Goal: Information Seeking & Learning: Learn about a topic

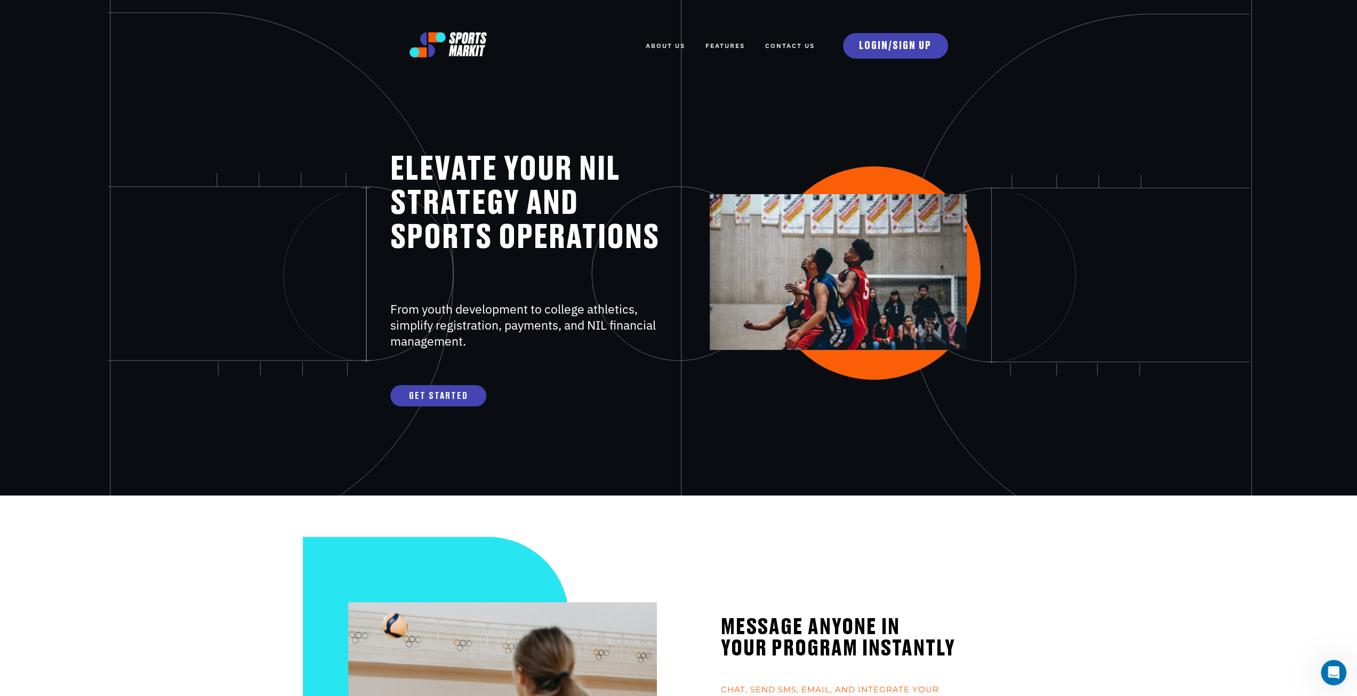
click at [719, 45] on link "FEATURES" at bounding box center [724, 45] width 39 height 23
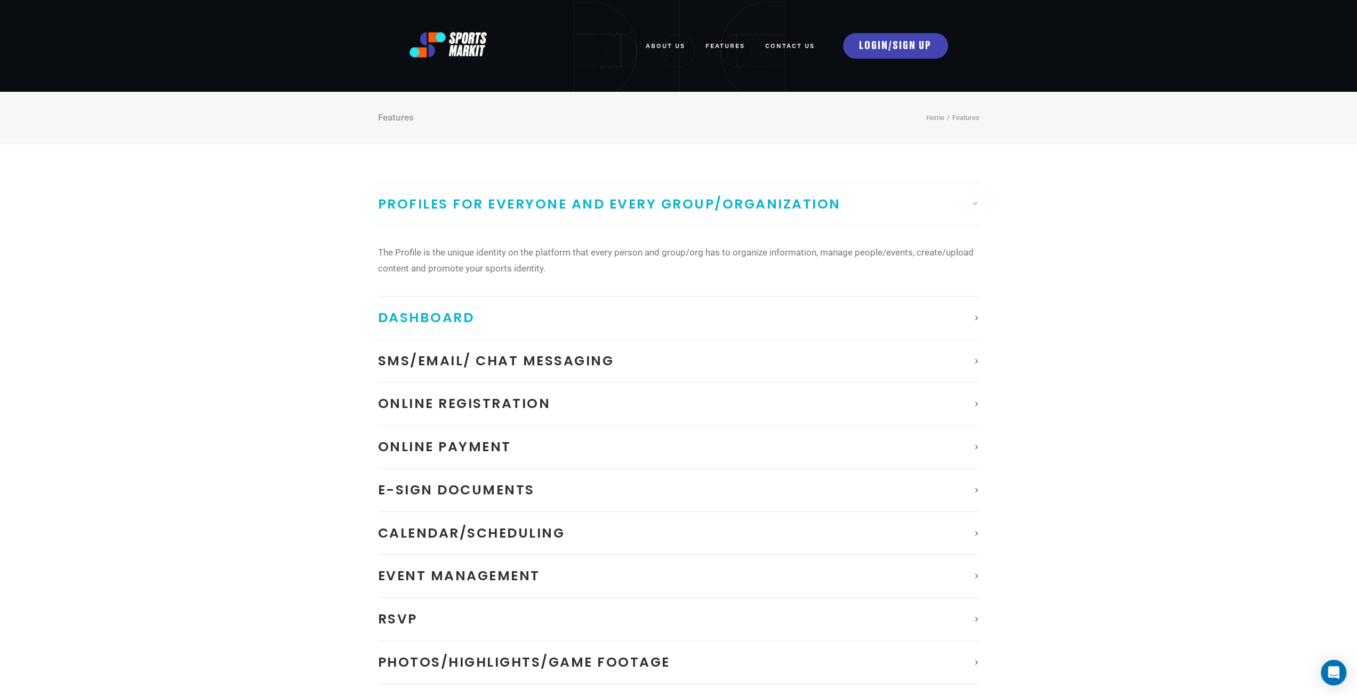
click at [450, 320] on span "Dashboard" at bounding box center [426, 317] width 96 height 19
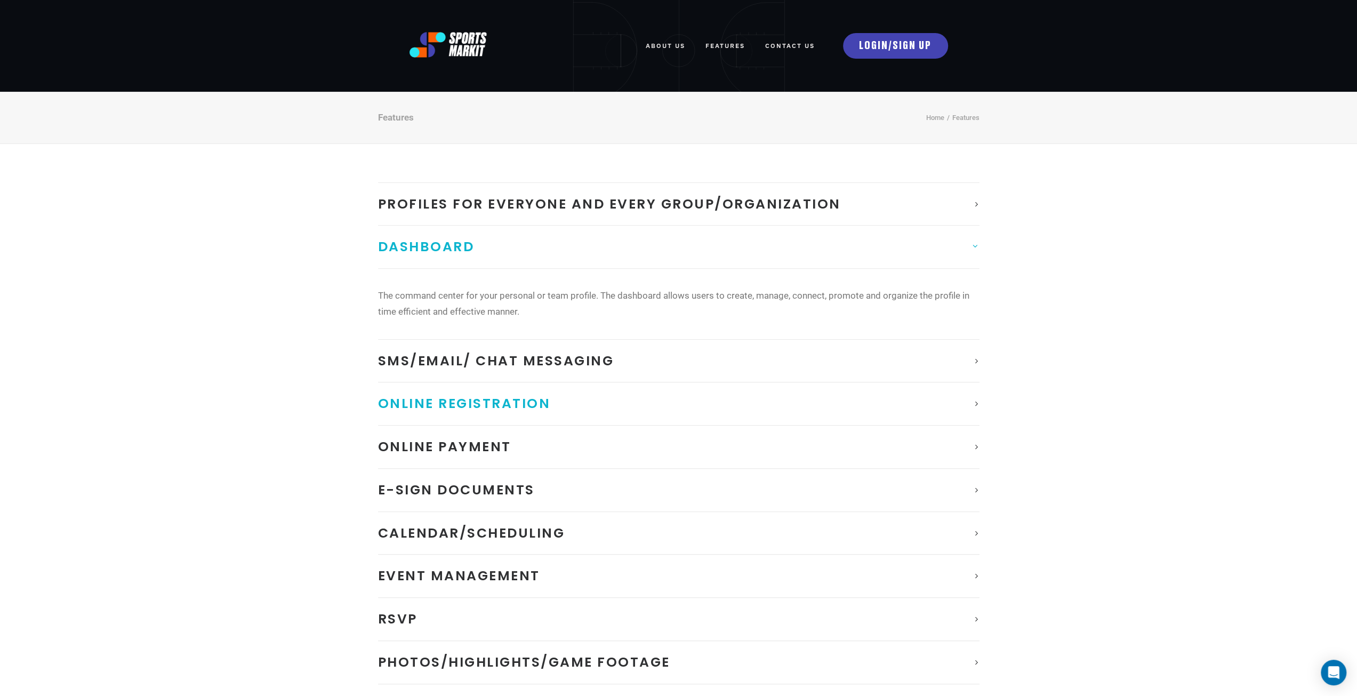
click at [461, 401] on span "Online Registration" at bounding box center [464, 403] width 173 height 19
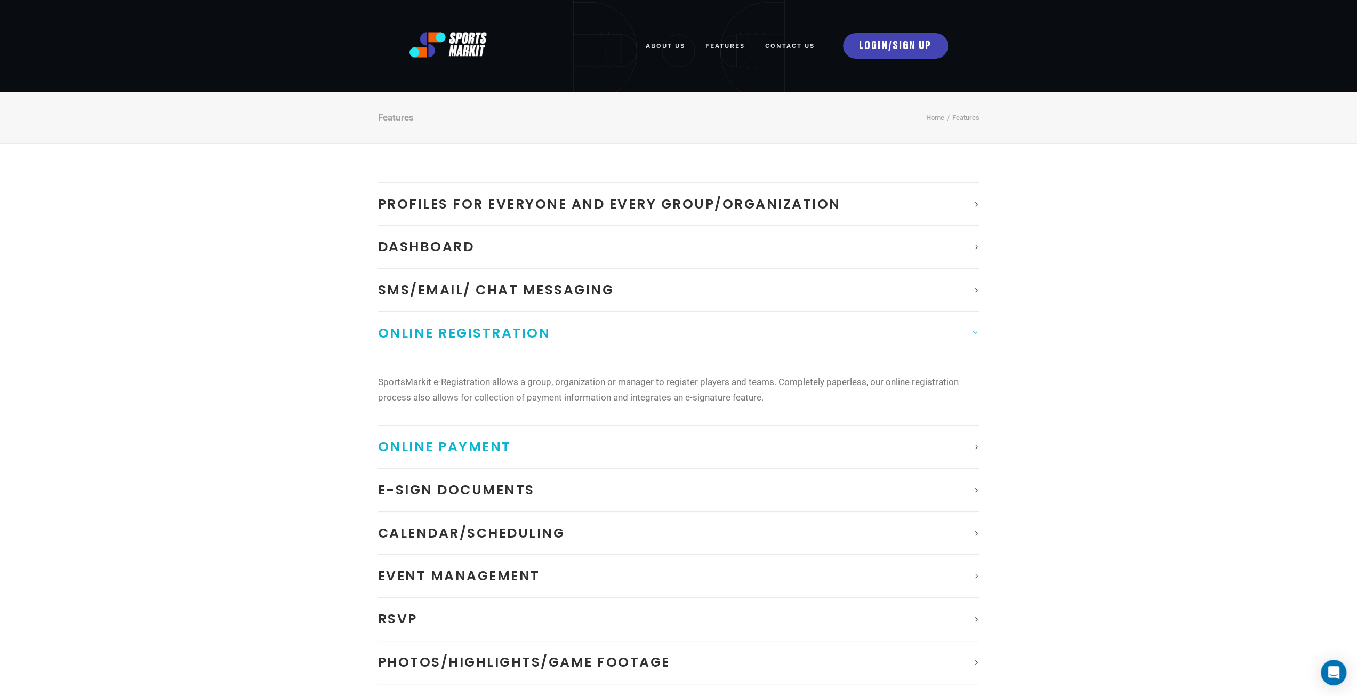
click at [474, 451] on span "Online Payment" at bounding box center [444, 446] width 133 height 19
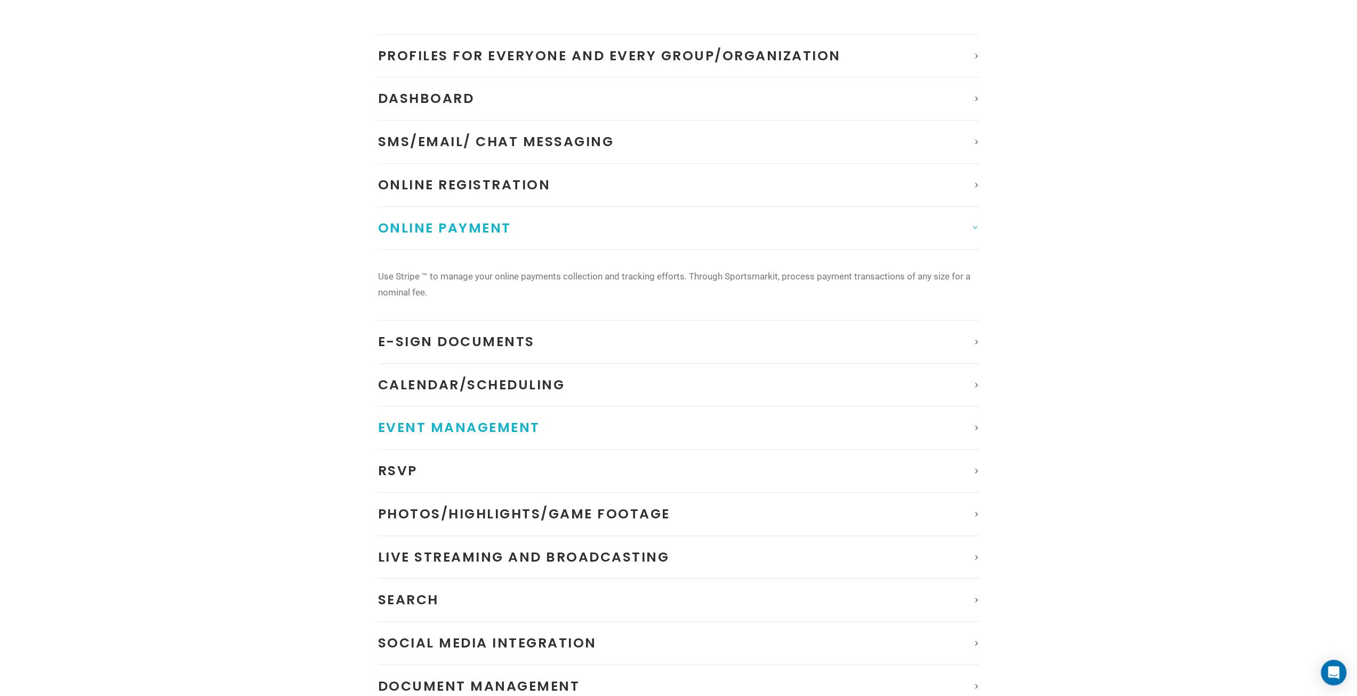
scroll to position [160, 0]
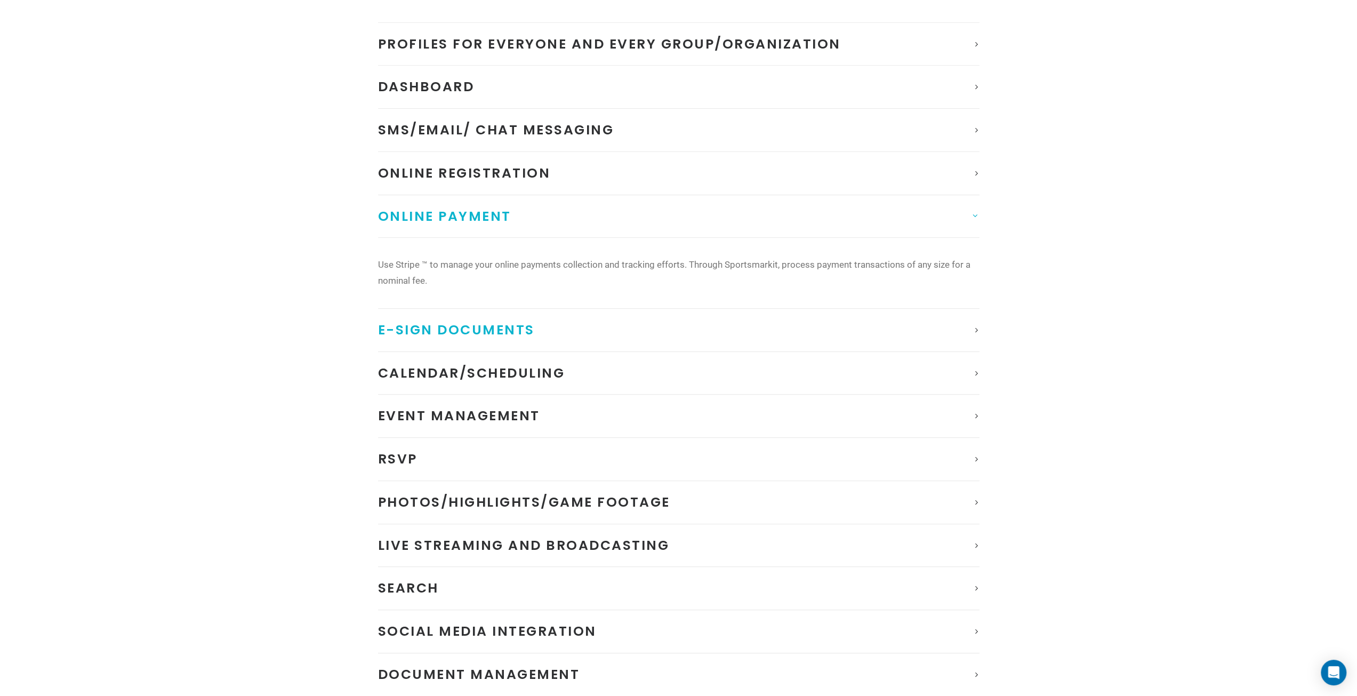
click at [508, 332] on span "E-Sign documents" at bounding box center [456, 329] width 157 height 19
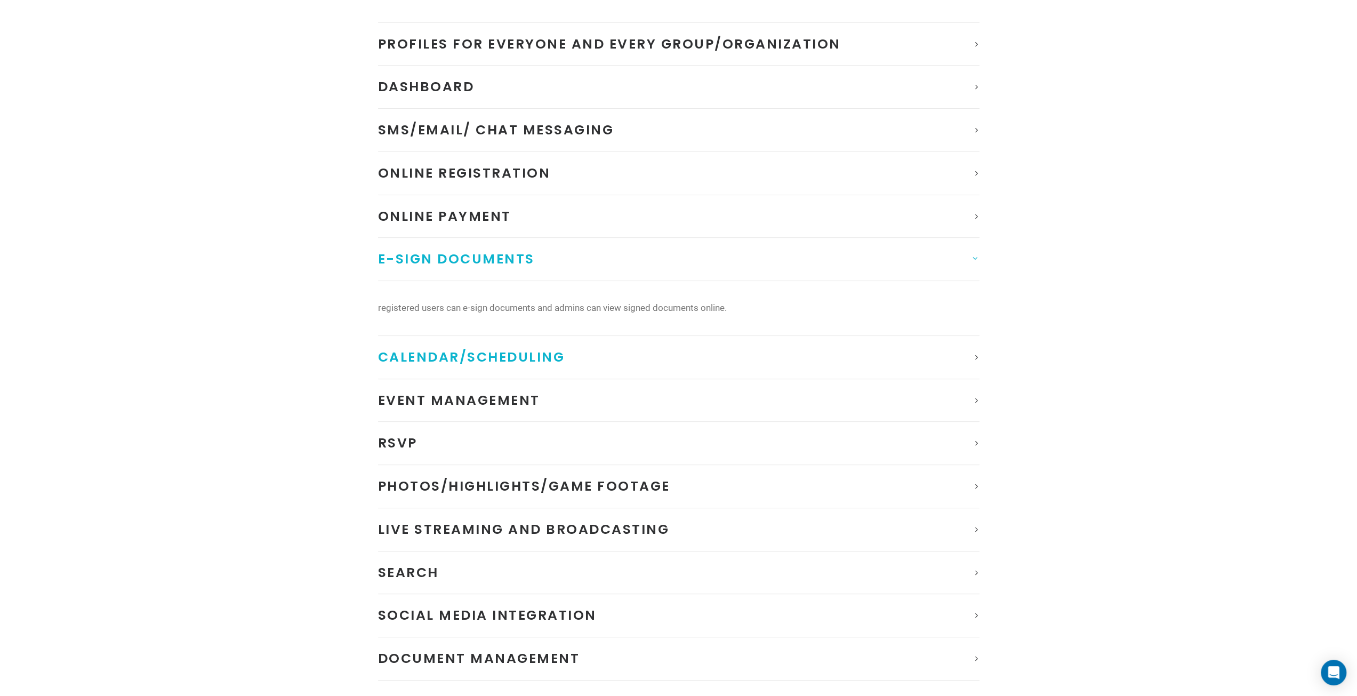
click at [513, 360] on span "Calendar/Scheduling" at bounding box center [471, 357] width 187 height 19
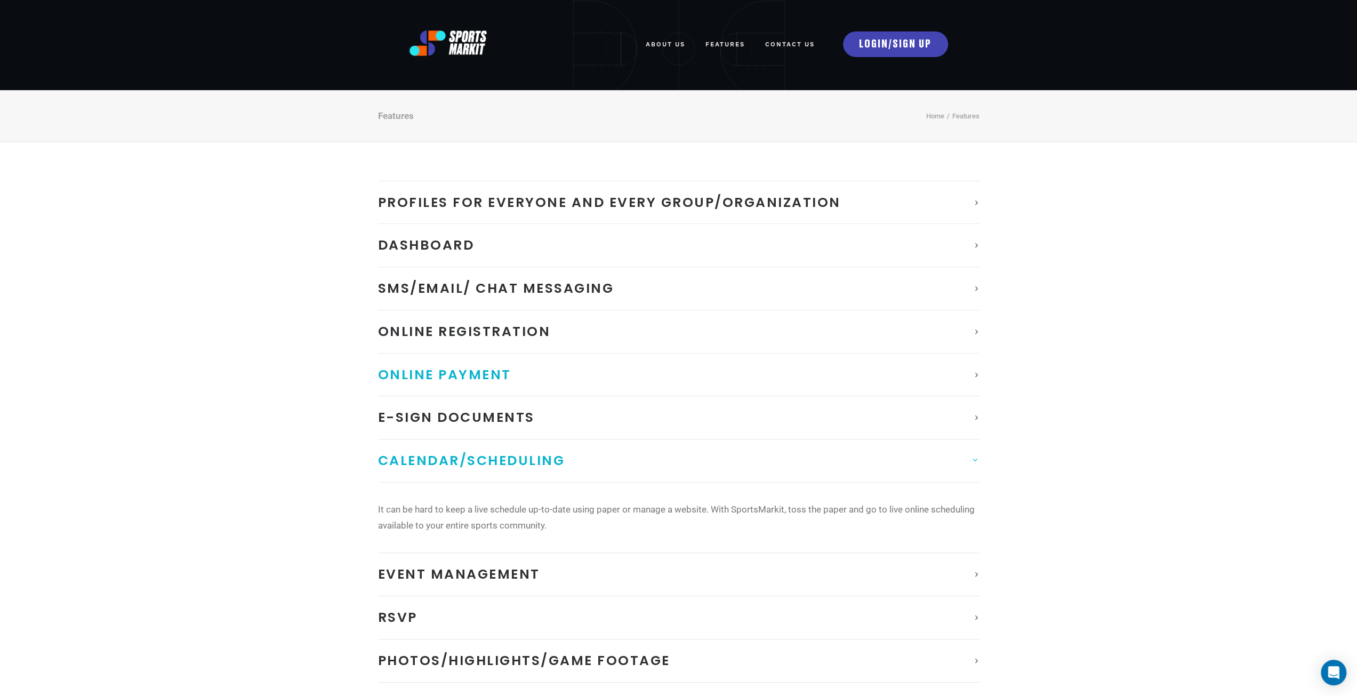
scroll to position [0, 0]
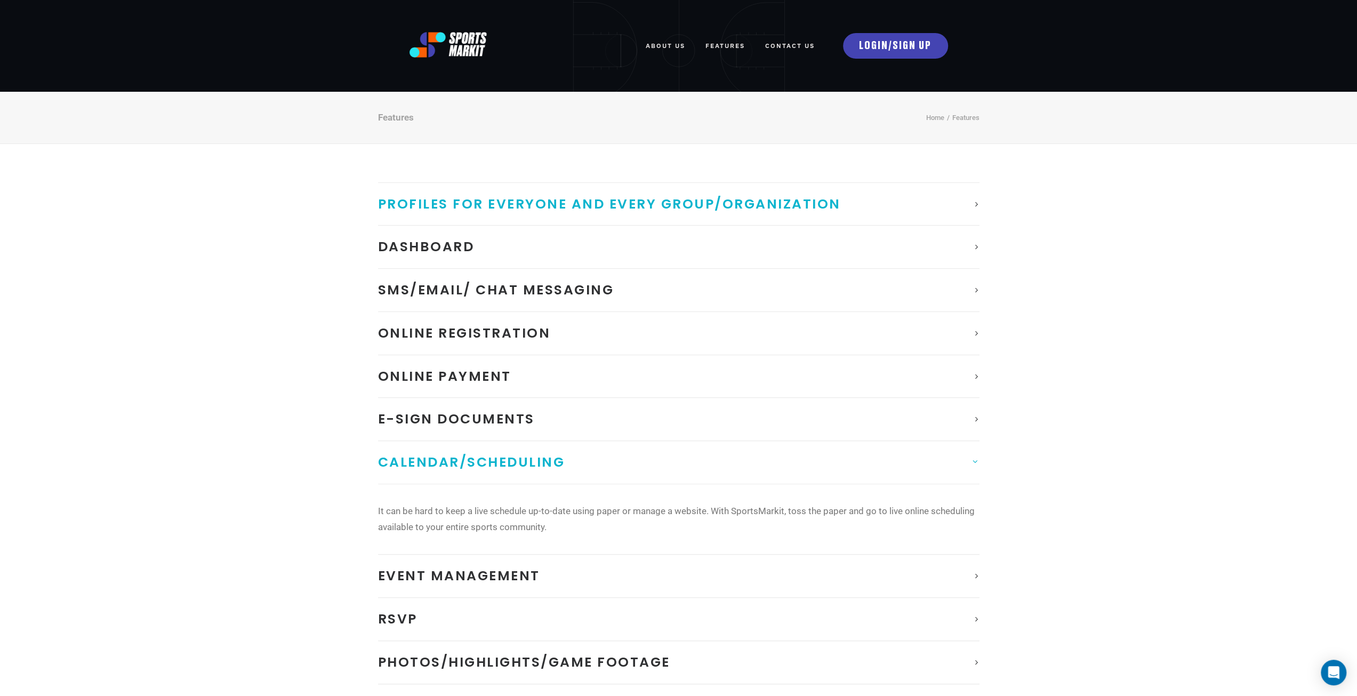
click at [587, 208] on span "Profiles for Everyone and Every Group/Organization" at bounding box center [609, 204] width 463 height 19
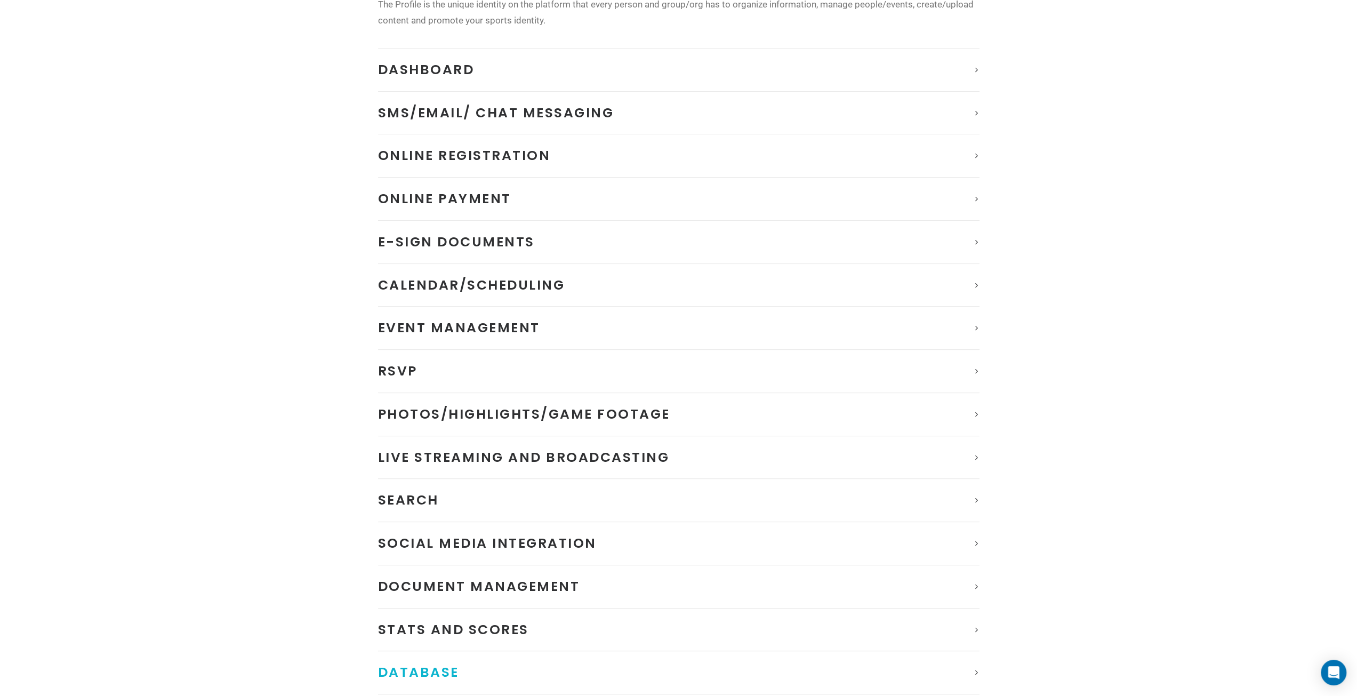
scroll to position [373, 0]
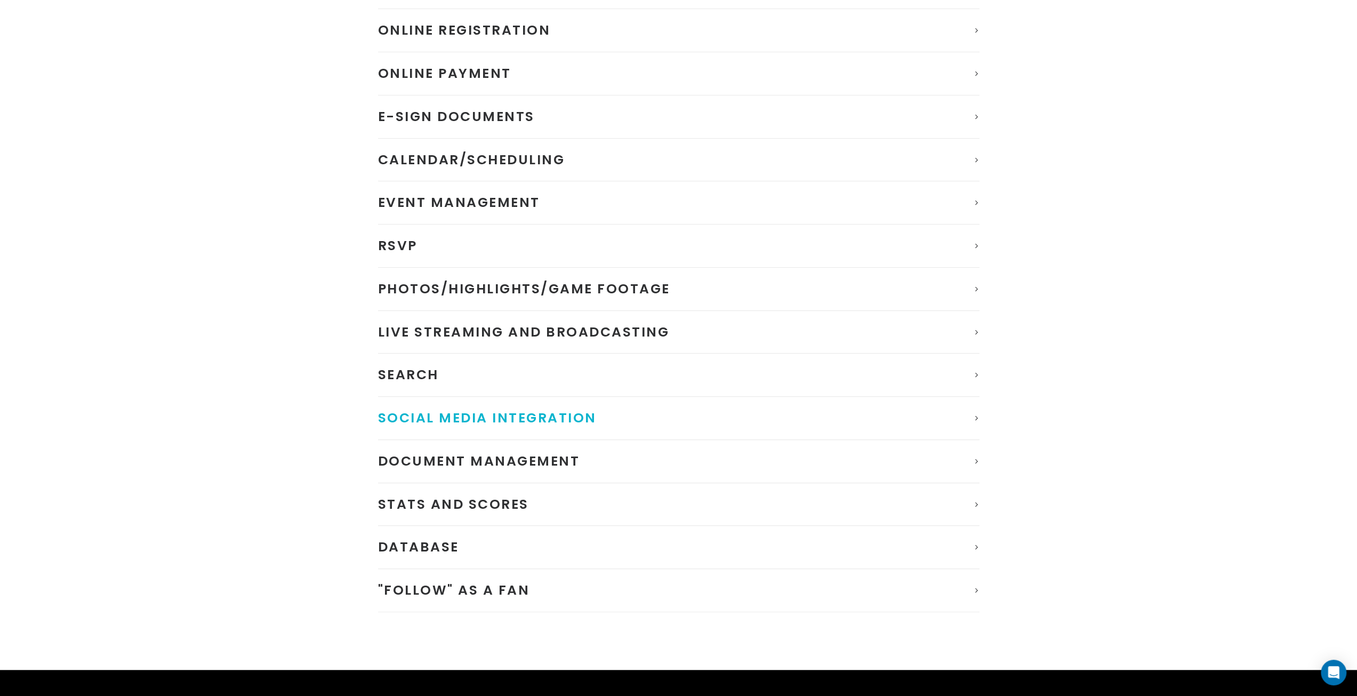
click at [546, 411] on span "Social Media Integration" at bounding box center [487, 417] width 219 height 19
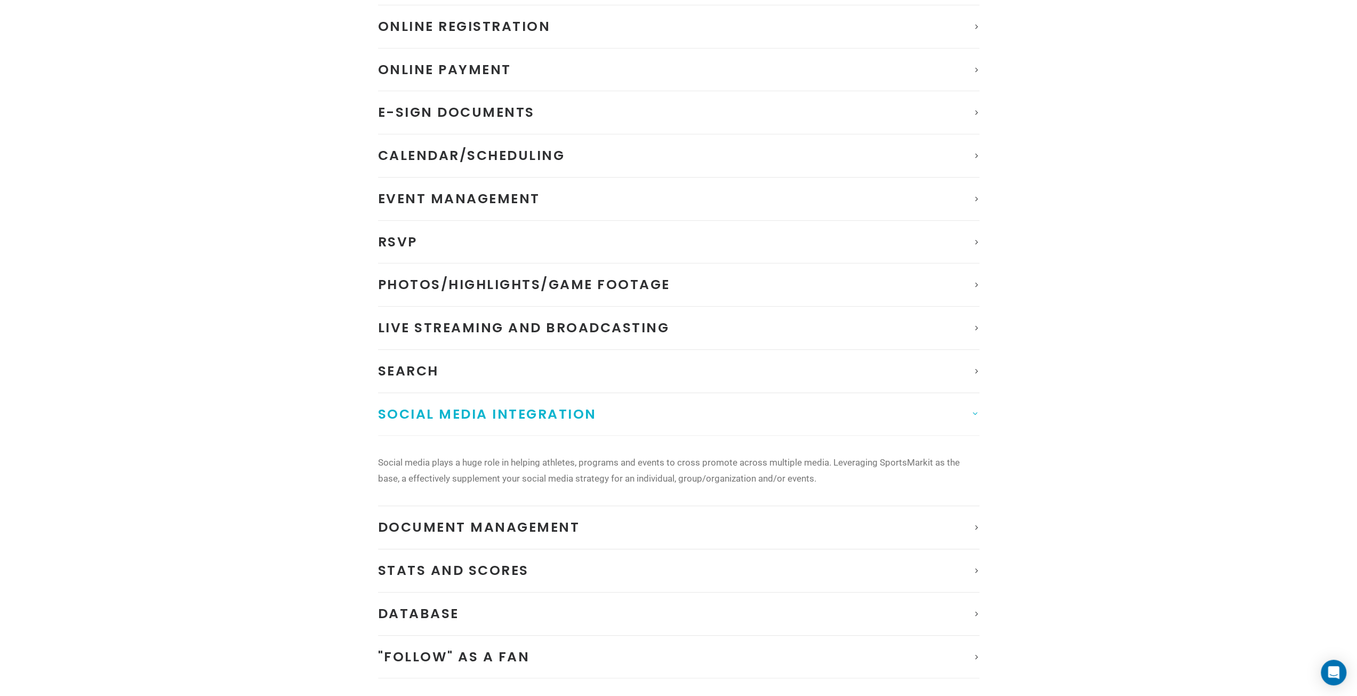
scroll to position [303, 0]
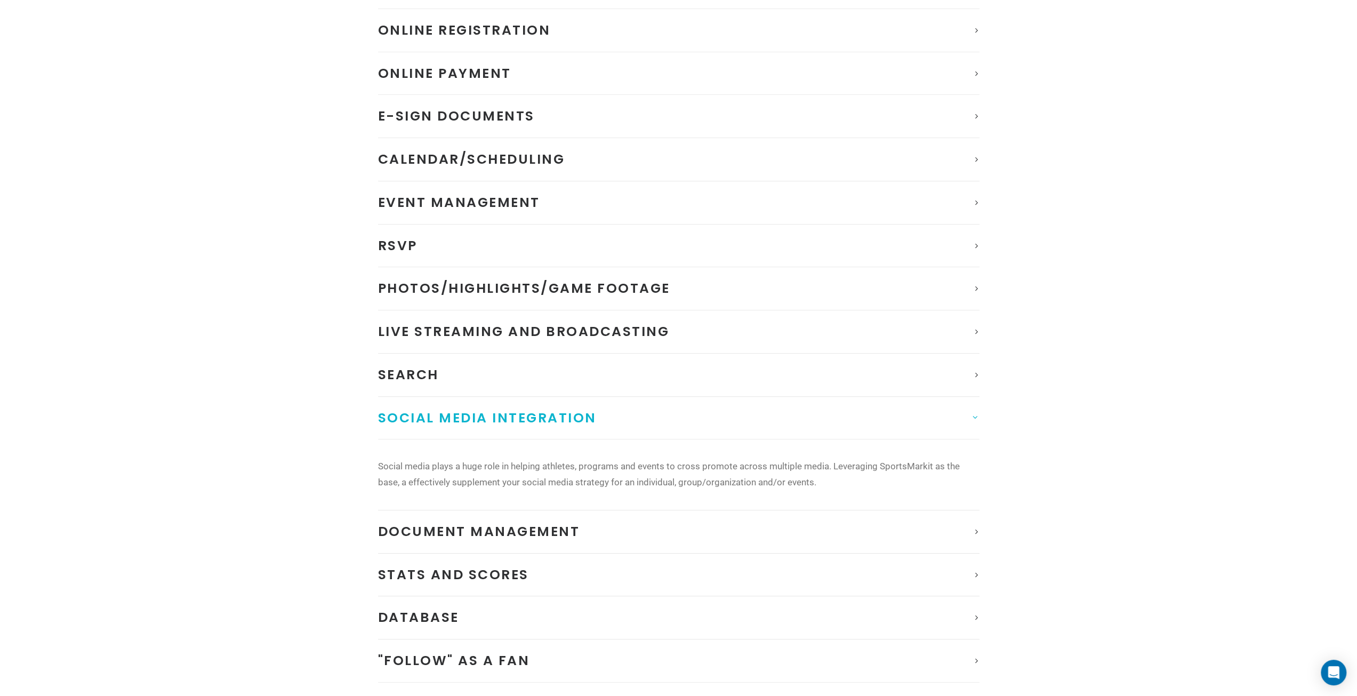
click at [546, 411] on span "Social Media Integration" at bounding box center [487, 417] width 219 height 19
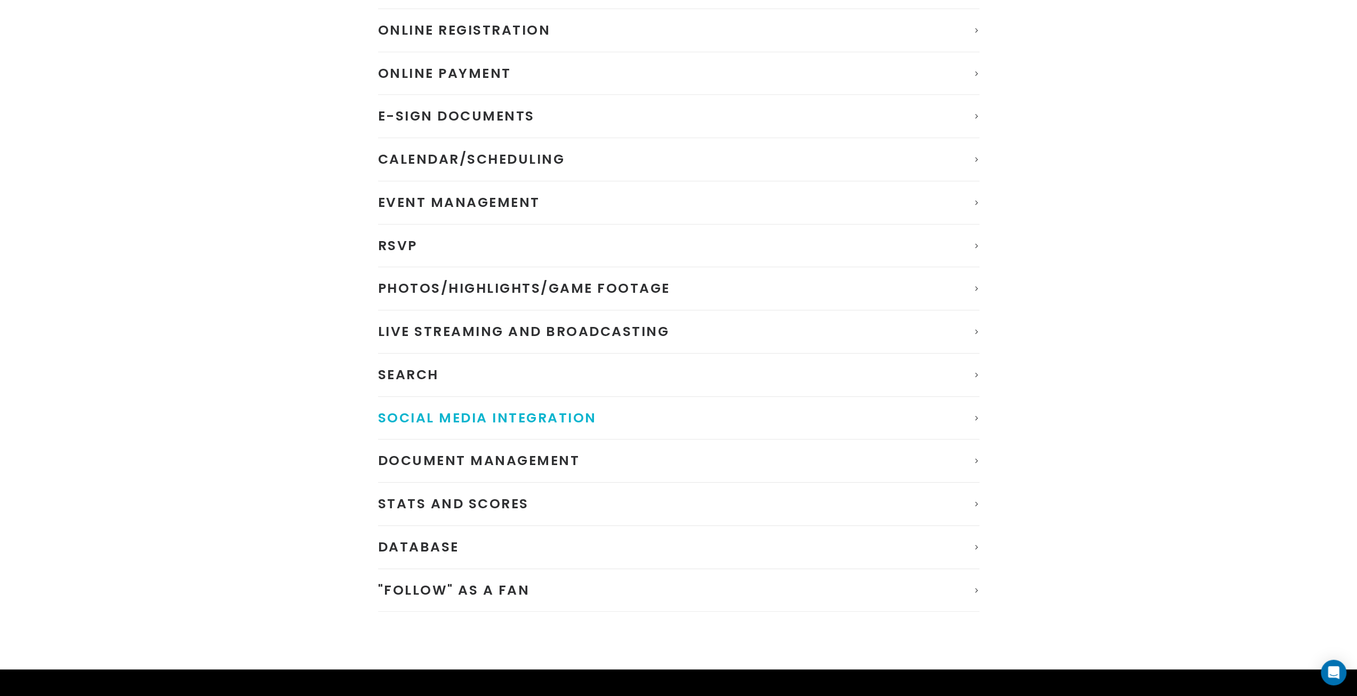
click at [546, 411] on span "Social Media Integration" at bounding box center [487, 417] width 219 height 19
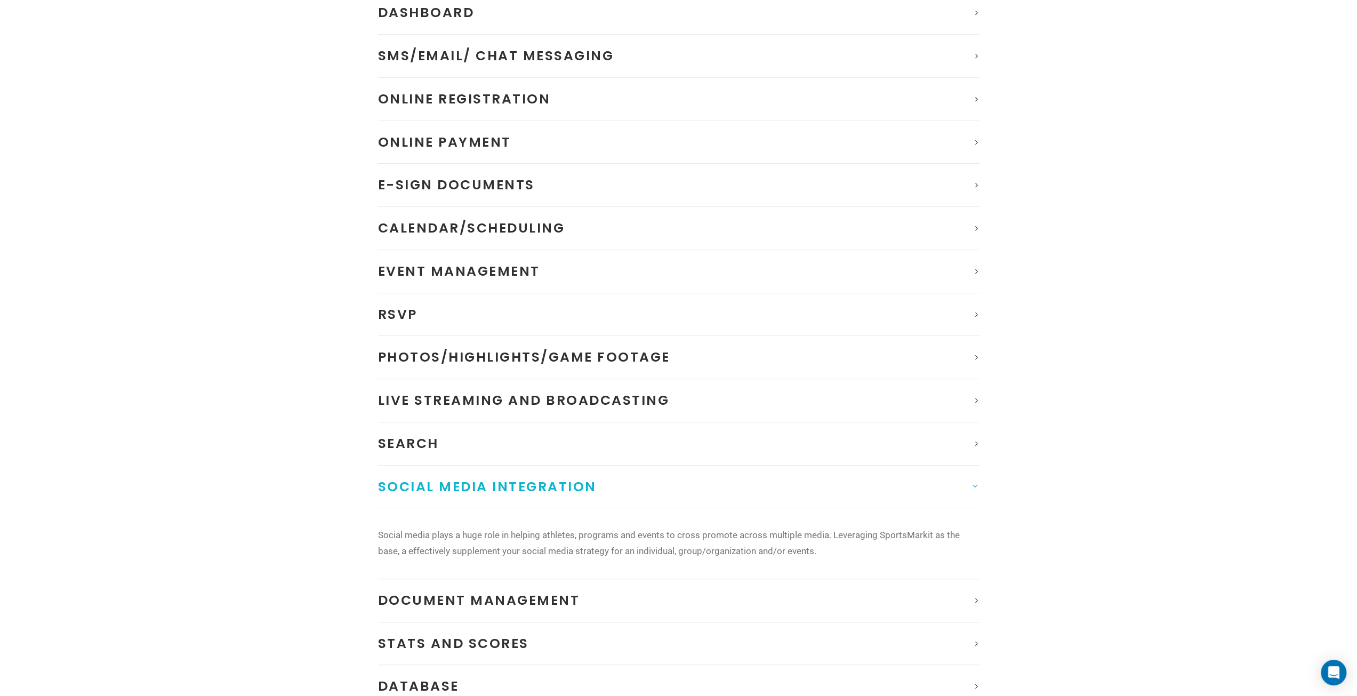
scroll to position [0, 0]
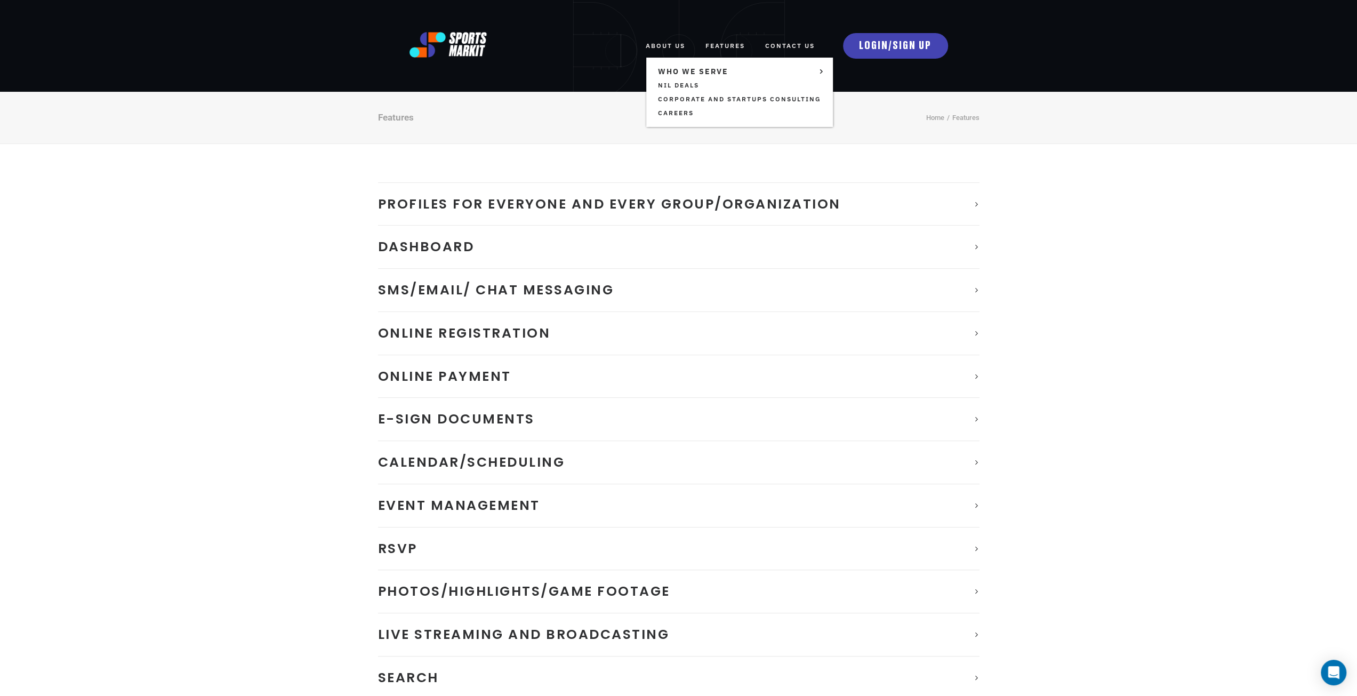
click at [681, 48] on link "ABOUT US" at bounding box center [664, 45] width 39 height 23
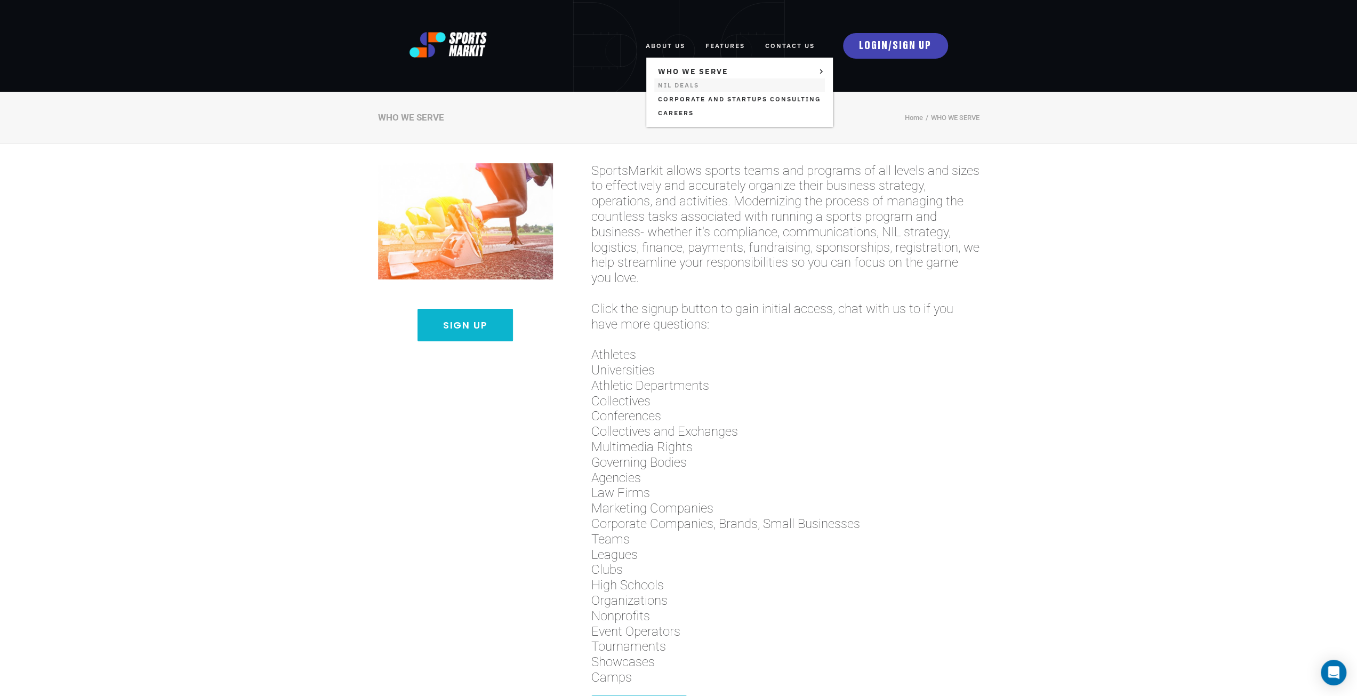
click at [682, 84] on link "NIL Deals" at bounding box center [739, 85] width 171 height 14
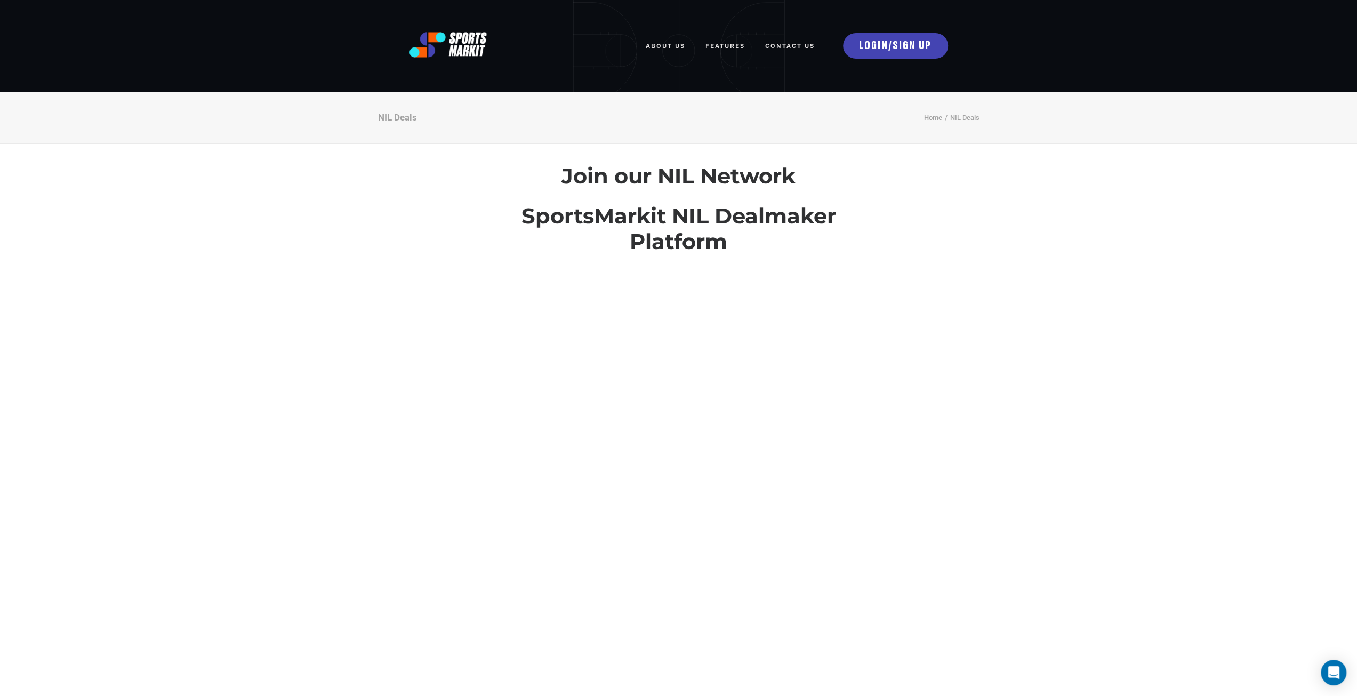
click at [723, 46] on link "FEATURES" at bounding box center [724, 45] width 39 height 23
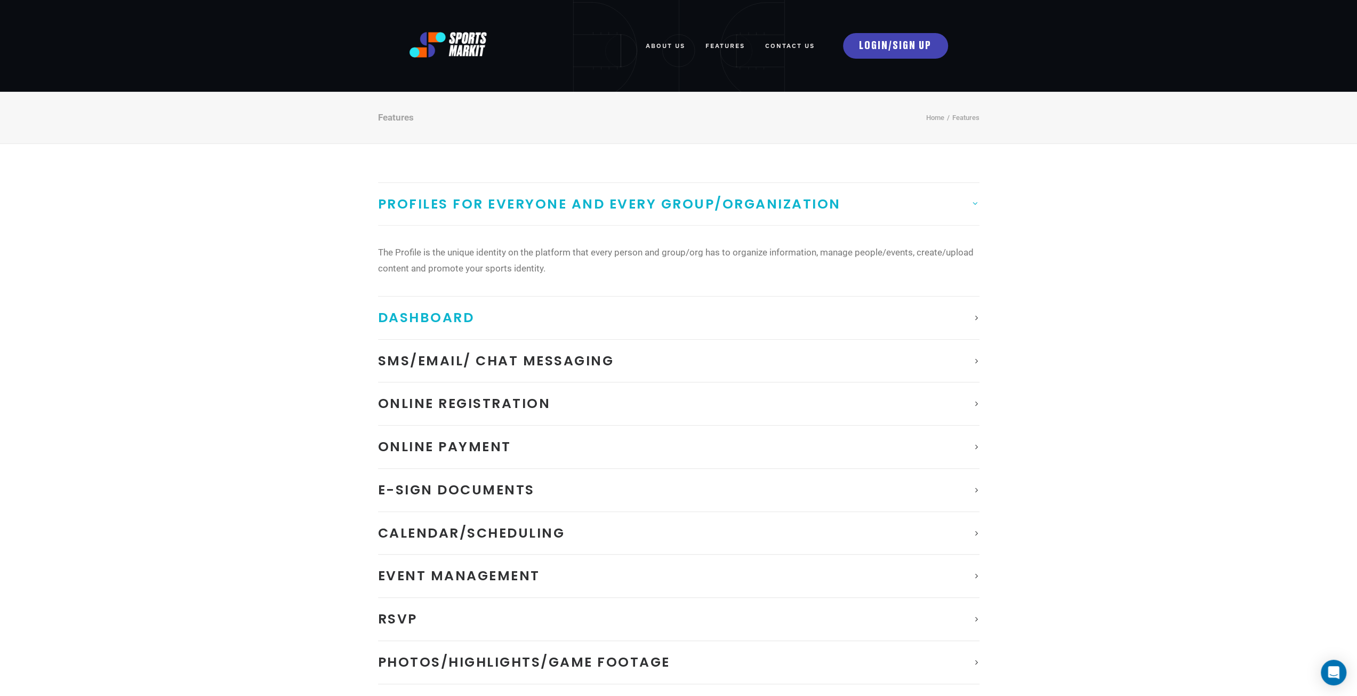
click at [436, 312] on span "Dashboard" at bounding box center [426, 317] width 96 height 19
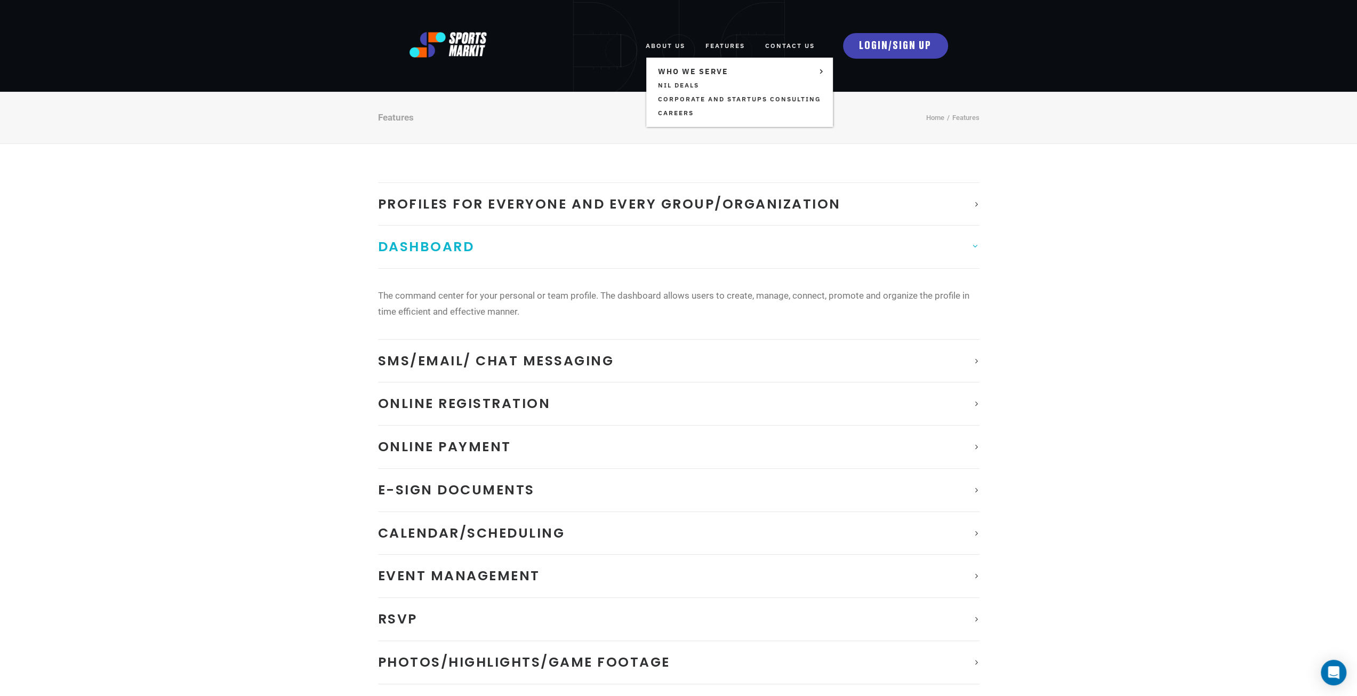
click at [666, 38] on link "ABOUT US" at bounding box center [664, 45] width 39 height 23
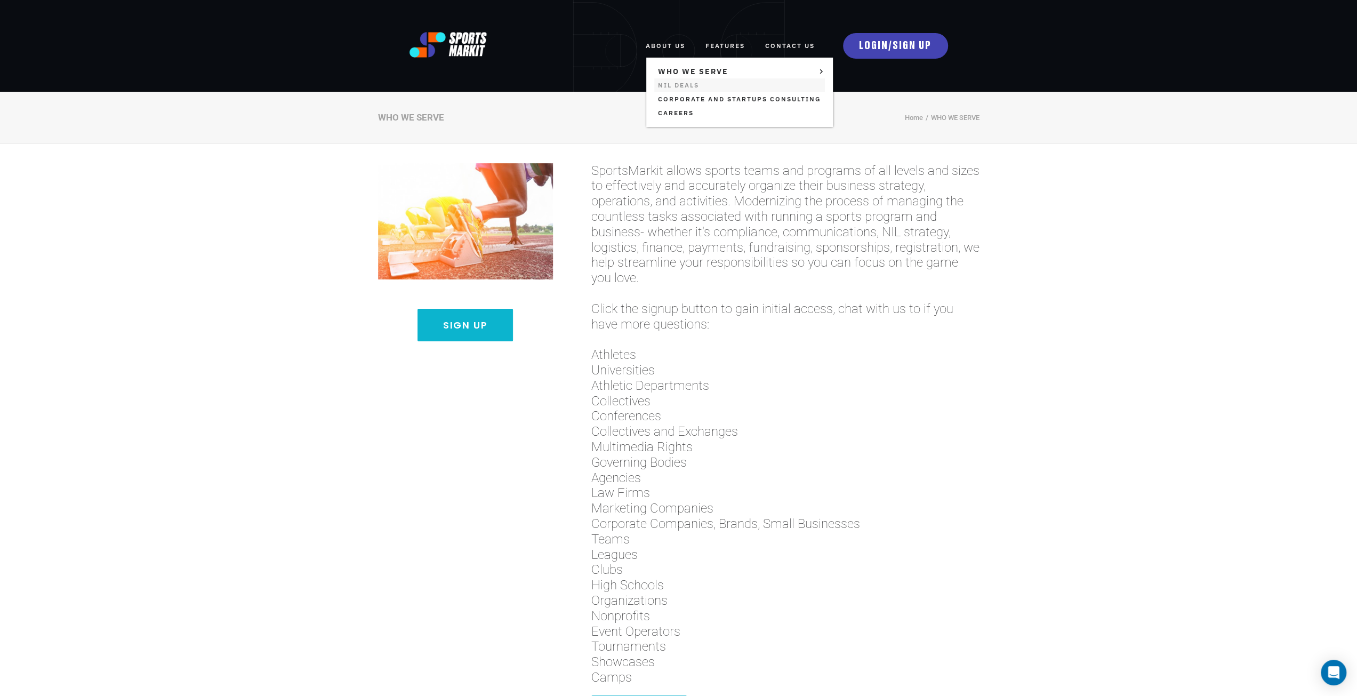
click at [669, 82] on link "NIL Deals" at bounding box center [739, 85] width 171 height 14
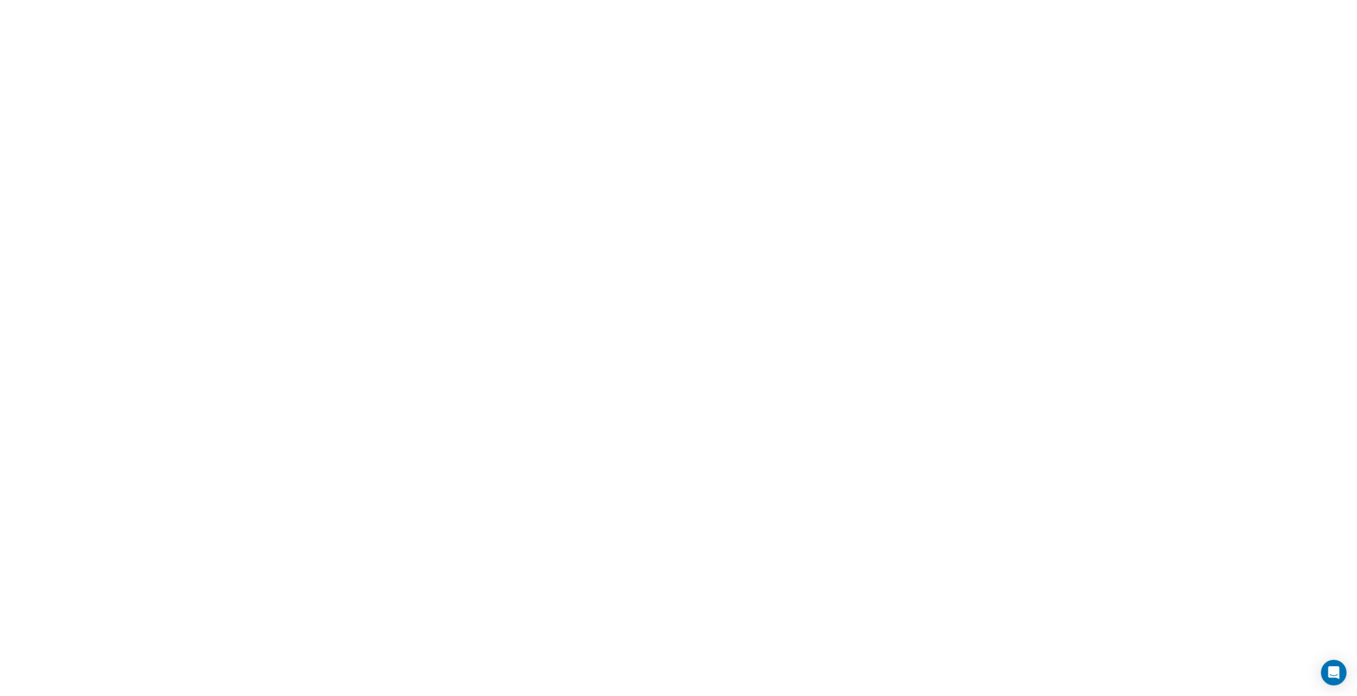
scroll to position [533, 0]
